Goal: Use online tool/utility: Utilize a website feature to perform a specific function

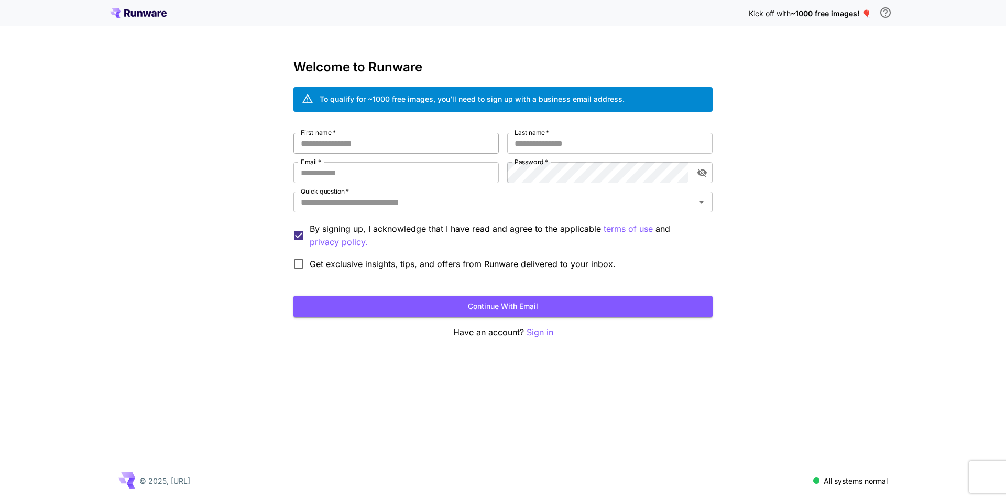
click at [338, 145] on input "First name   *" at bounding box center [396, 143] width 205 height 21
click at [156, 13] on icon at bounding box center [153, 14] width 5 height 6
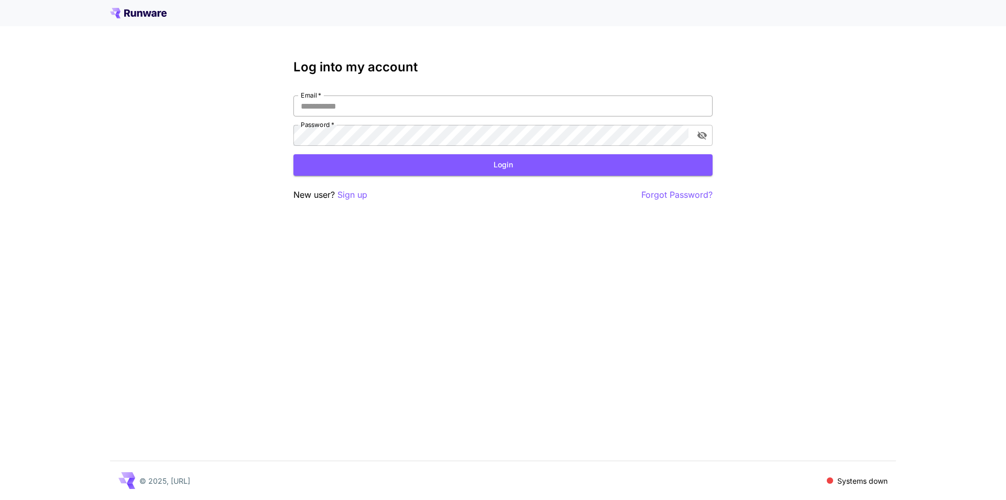
click at [343, 101] on input "Email   *" at bounding box center [503, 105] width 419 height 21
type input "**********"
click button "Login" at bounding box center [503, 164] width 419 height 21
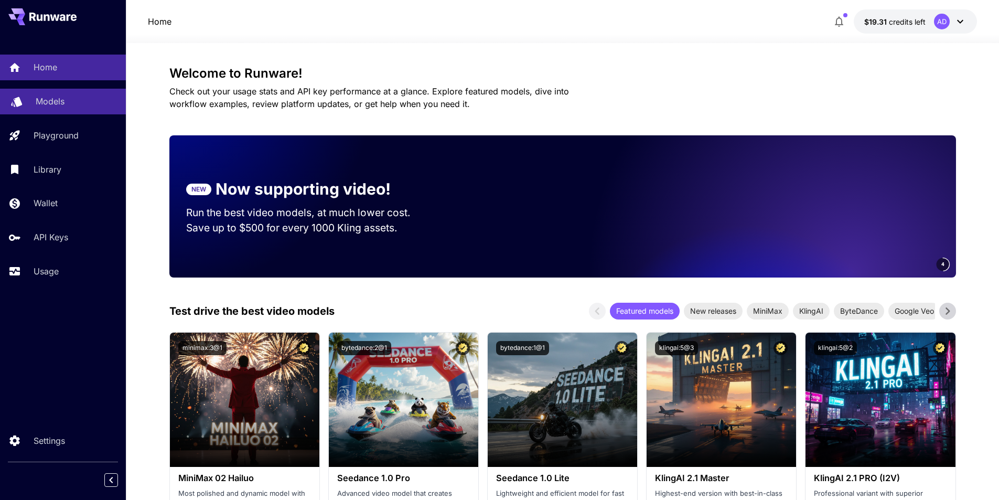
click at [68, 100] on div "Models" at bounding box center [77, 101] width 82 height 13
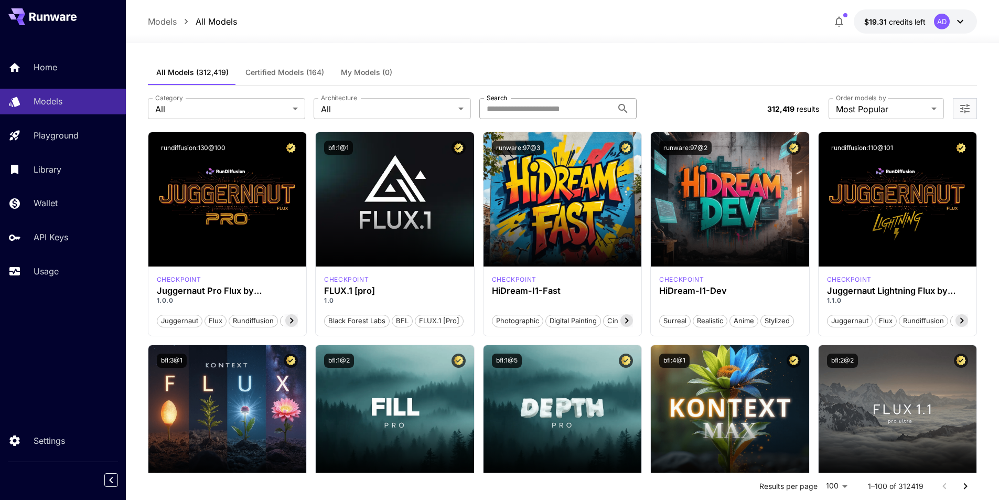
click at [531, 109] on input "Search" at bounding box center [545, 108] width 133 height 21
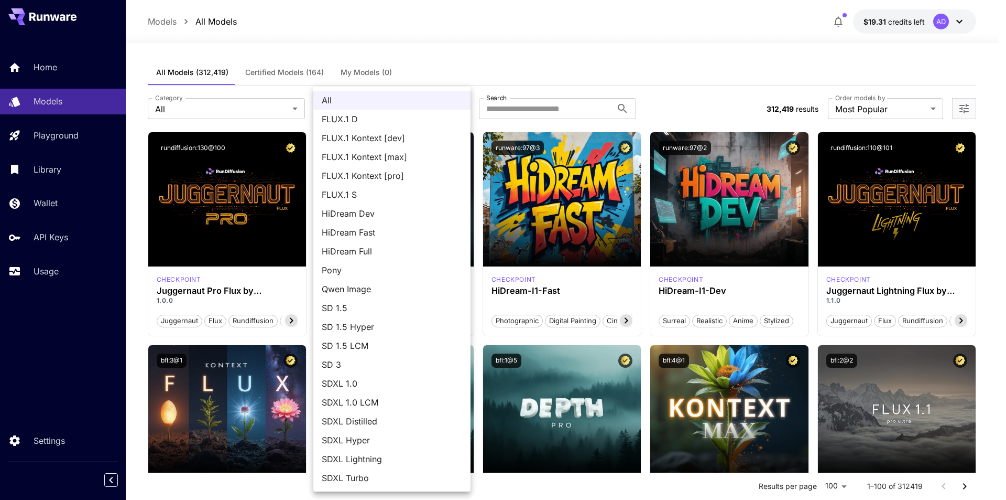
click at [404, 109] on li "All" at bounding box center [391, 100] width 157 height 19
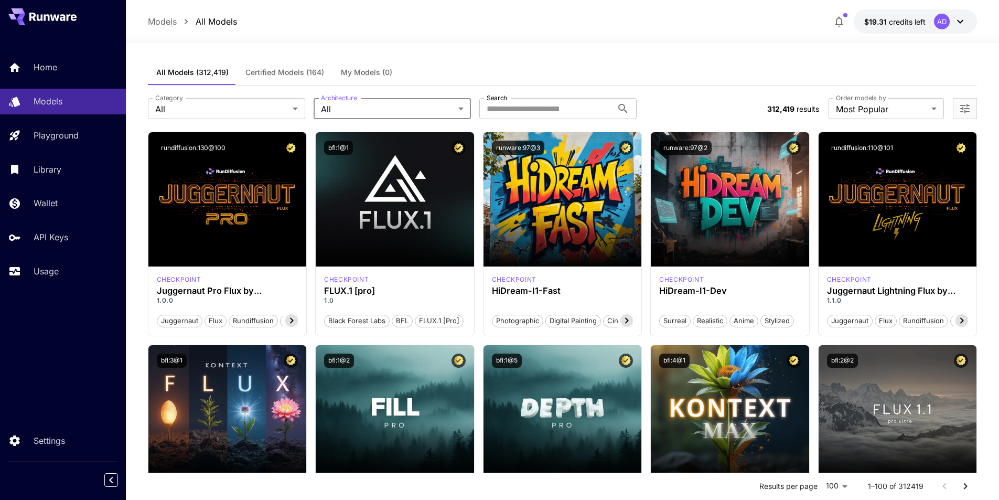
click at [262, 115] on div "All FLUX.1 D FLUX.1 Kontext [dev] FLUX.1 Kontext [max] FLUX.1 Kontext [pro] FLU…" at bounding box center [499, 250] width 999 height 500
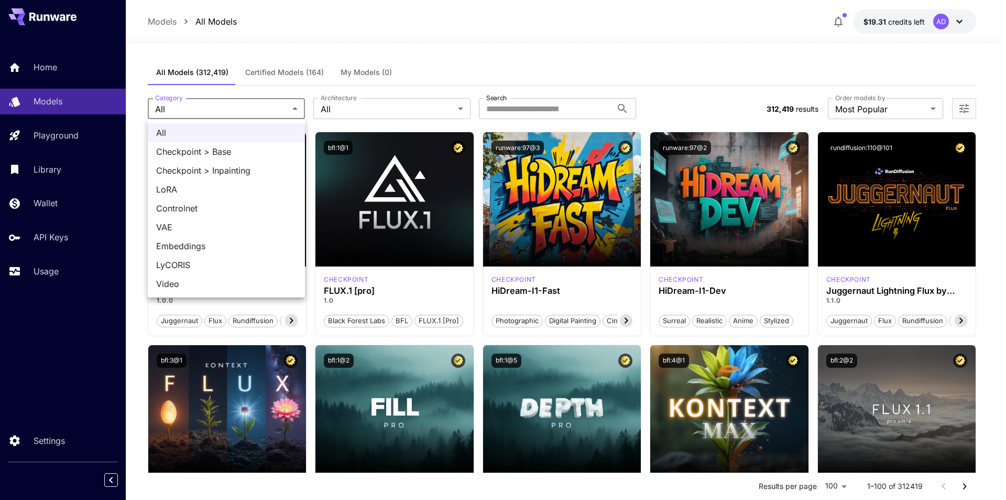
click at [274, 87] on div at bounding box center [503, 250] width 1006 height 500
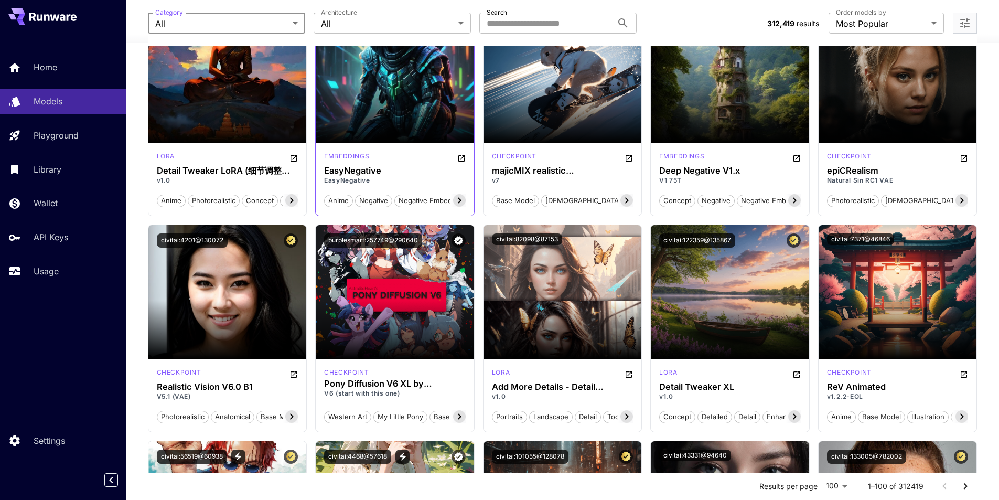
scroll to position [1206, 0]
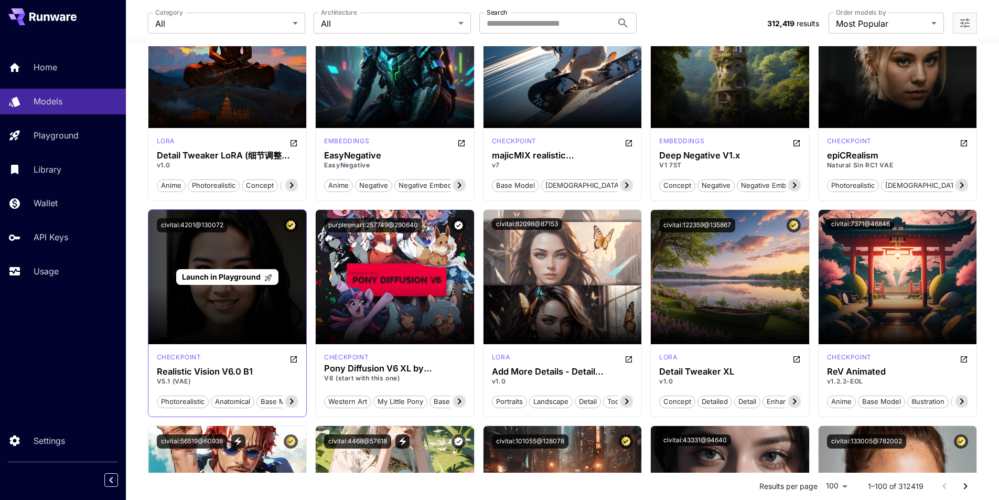
click at [241, 276] on span "Launch in Playground" at bounding box center [221, 276] width 79 height 9
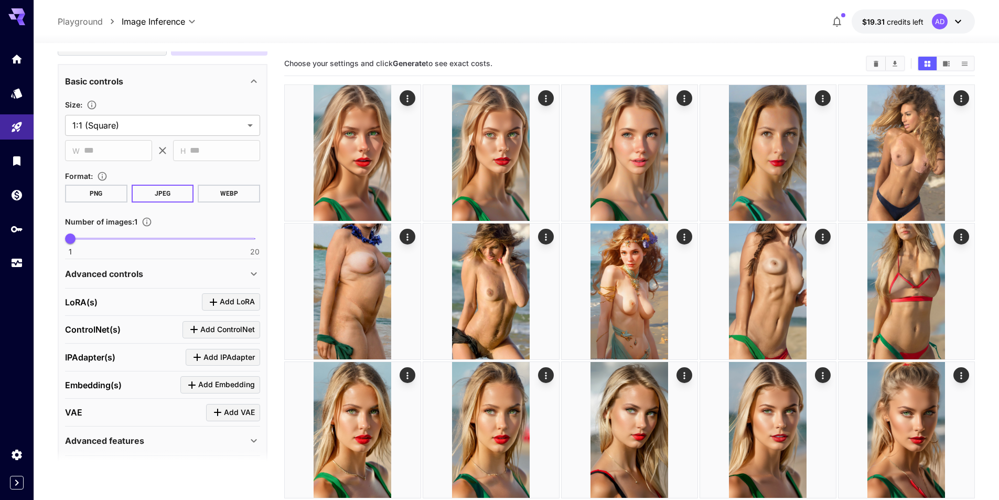
scroll to position [214, 0]
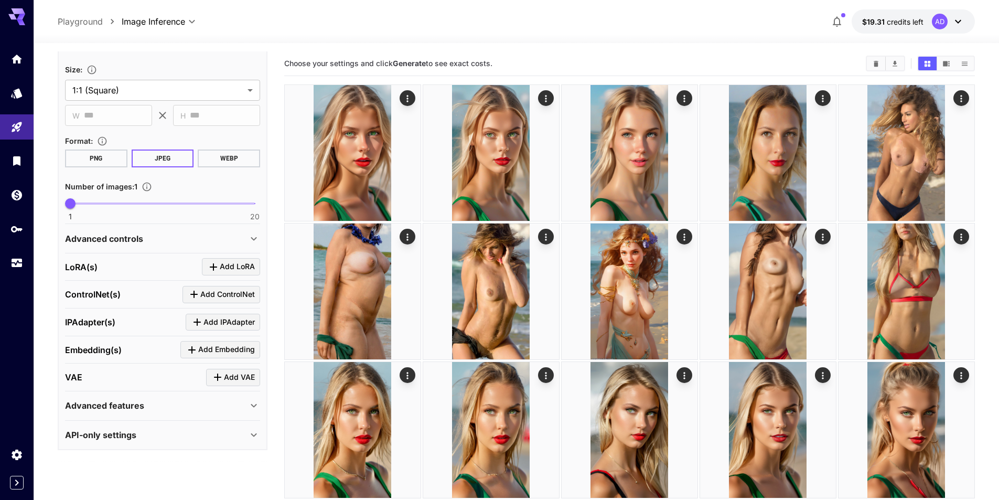
click at [131, 439] on p "API-only settings" at bounding box center [100, 434] width 71 height 13
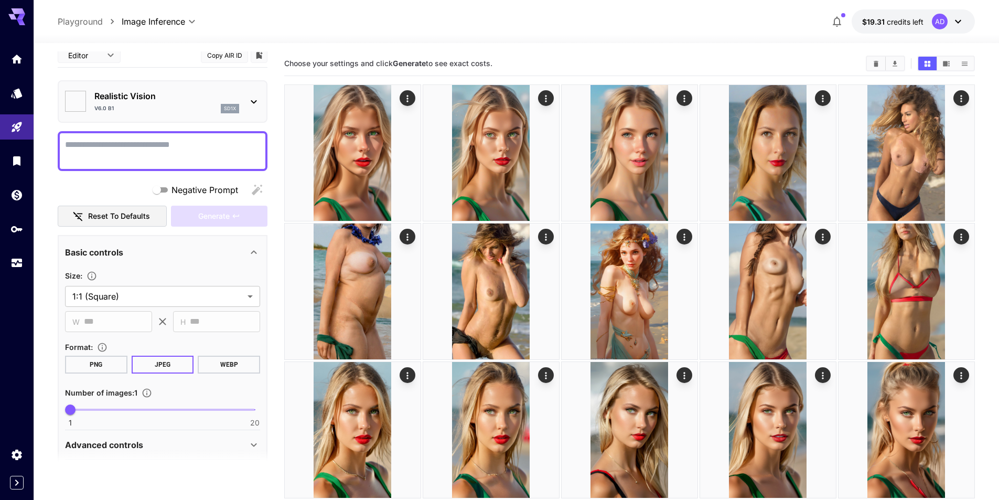
scroll to position [0, 0]
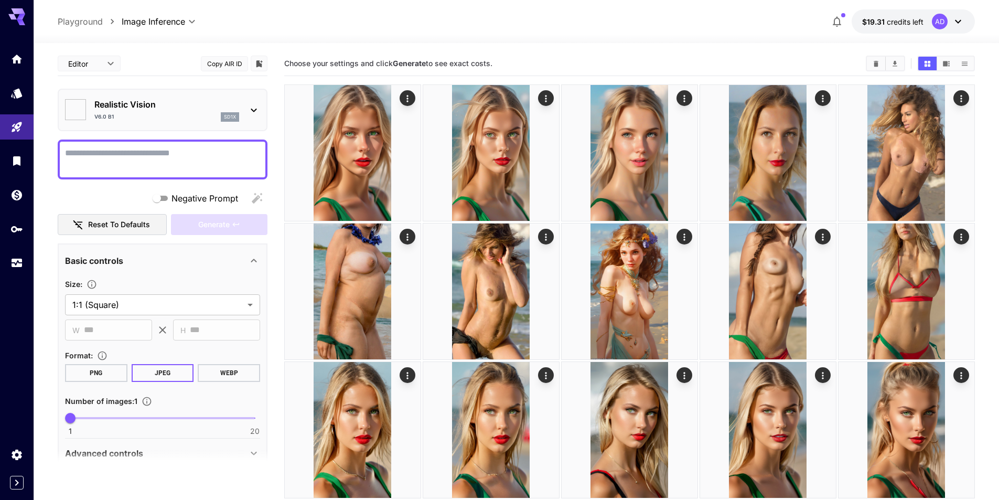
click at [83, 21] on p "Playground" at bounding box center [80, 21] width 45 height 13
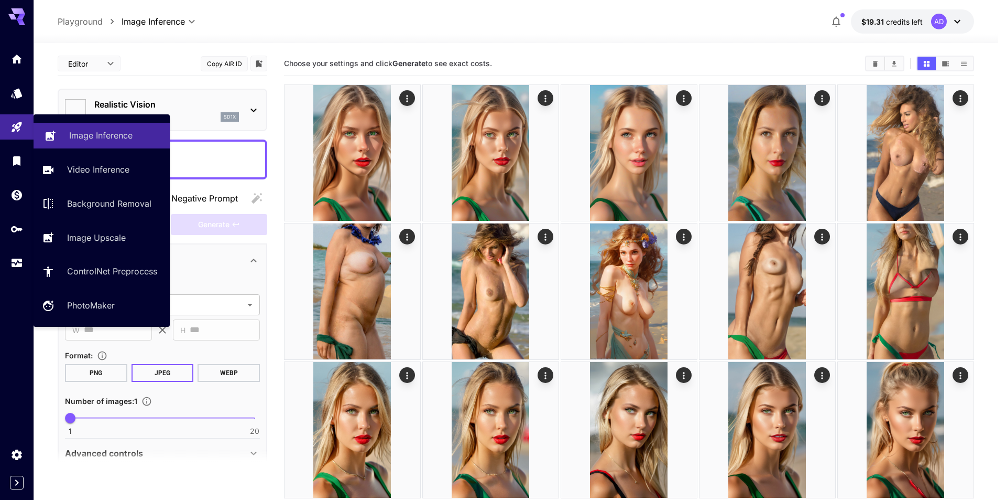
click at [80, 135] on p "Image Inference" at bounding box center [100, 135] width 63 height 13
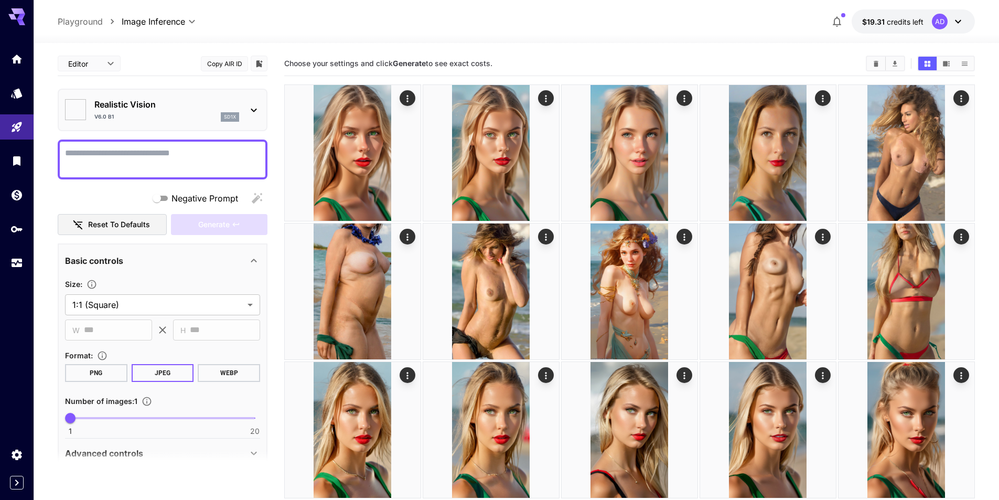
click at [563, 35] on div at bounding box center [516, 36] width 965 height 13
click at [94, 20] on p "Playground" at bounding box center [80, 21] width 45 height 13
click at [24, 163] on link at bounding box center [17, 161] width 34 height 26
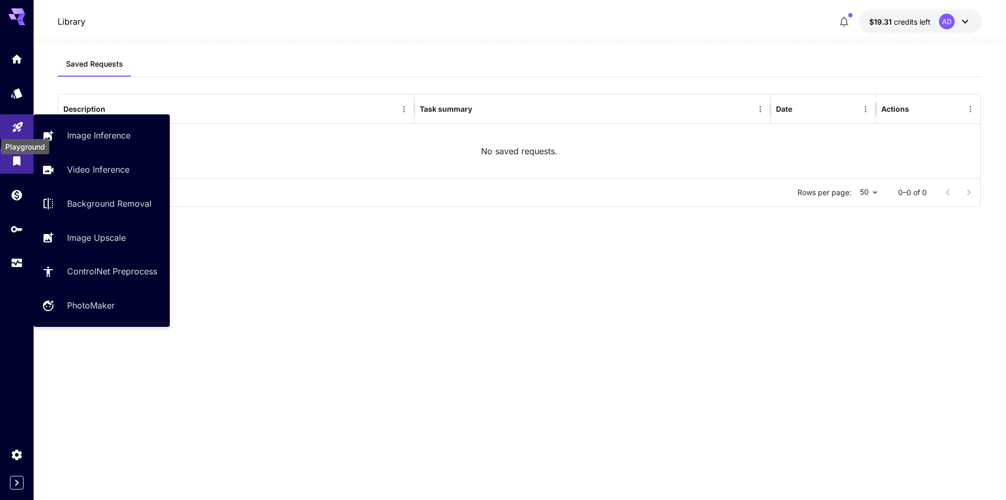
click at [20, 123] on icon "Playground" at bounding box center [18, 123] width 13 height 13
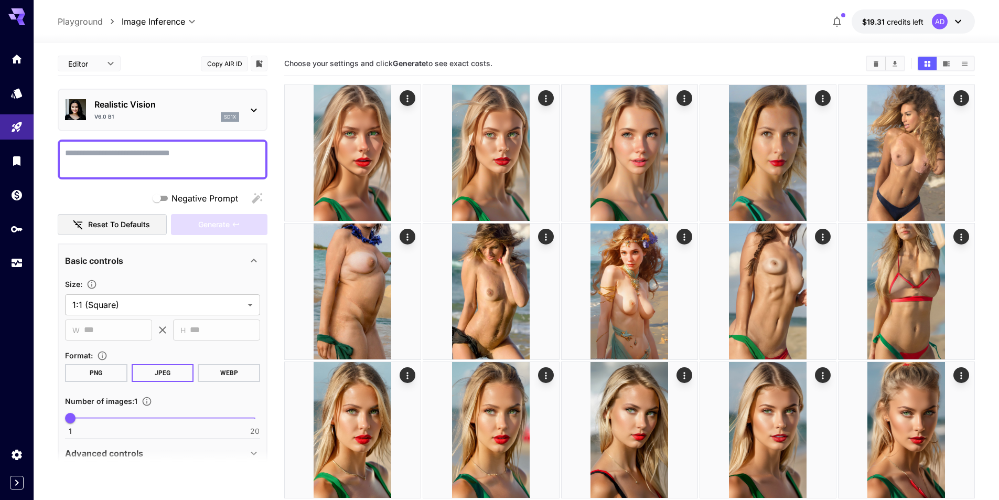
click at [251, 108] on icon at bounding box center [253, 110] width 13 height 13
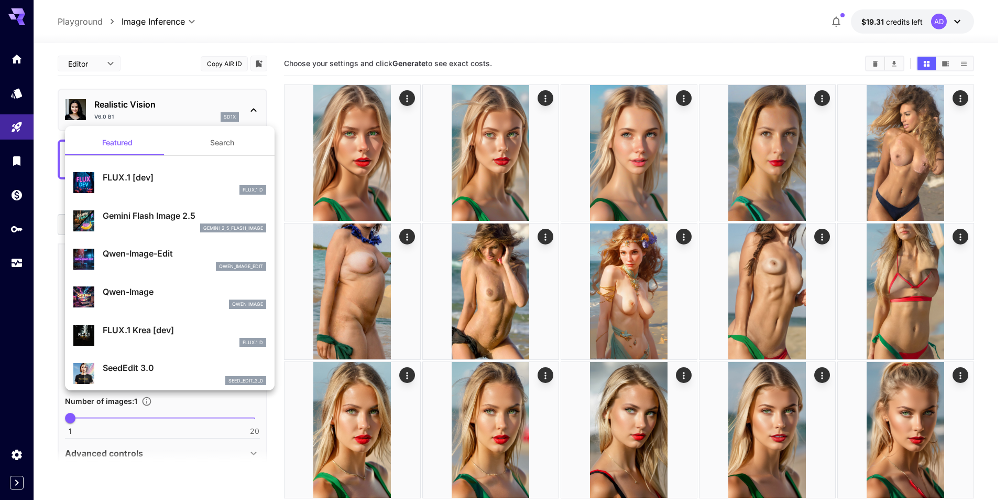
click at [156, 221] on p "Gemini Flash Image 2.5" at bounding box center [185, 215] width 164 height 13
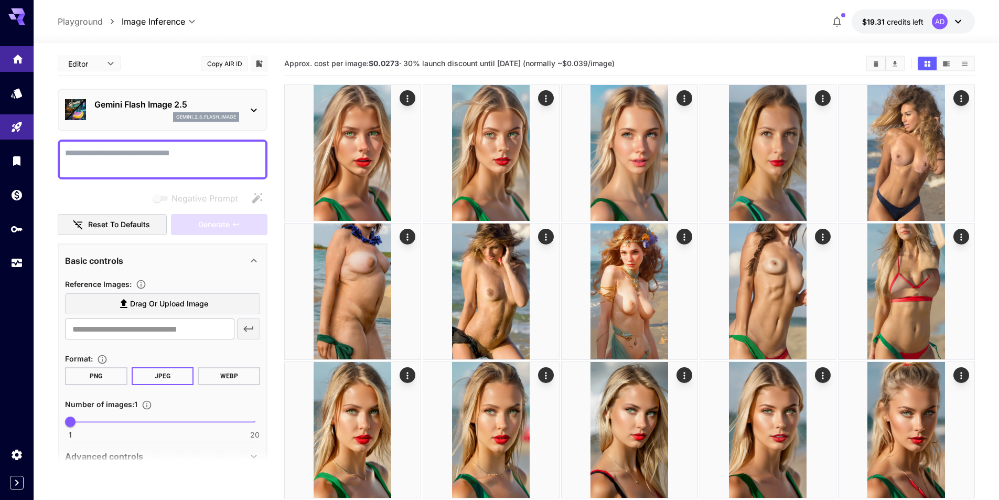
click at [17, 59] on icon "Home" at bounding box center [18, 56] width 13 height 13
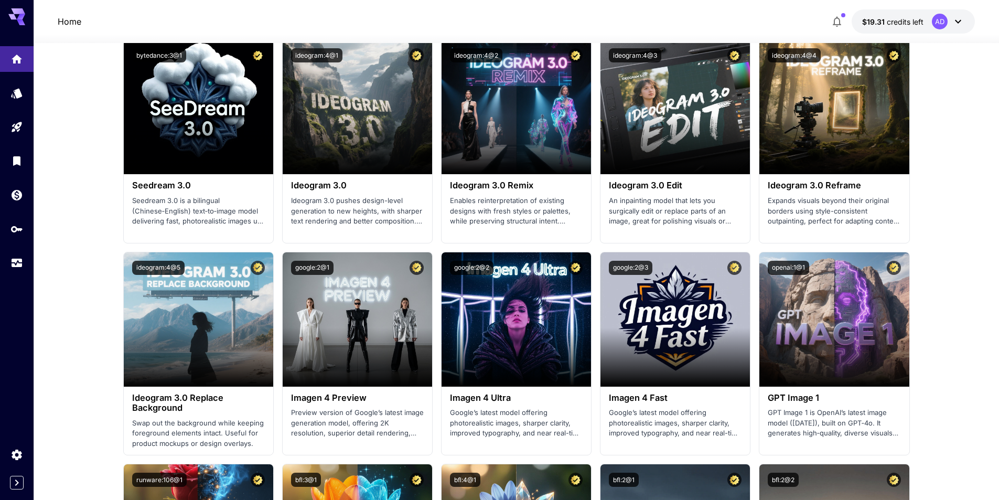
scroll to position [1101, 0]
